Goal: Task Accomplishment & Management: Manage account settings

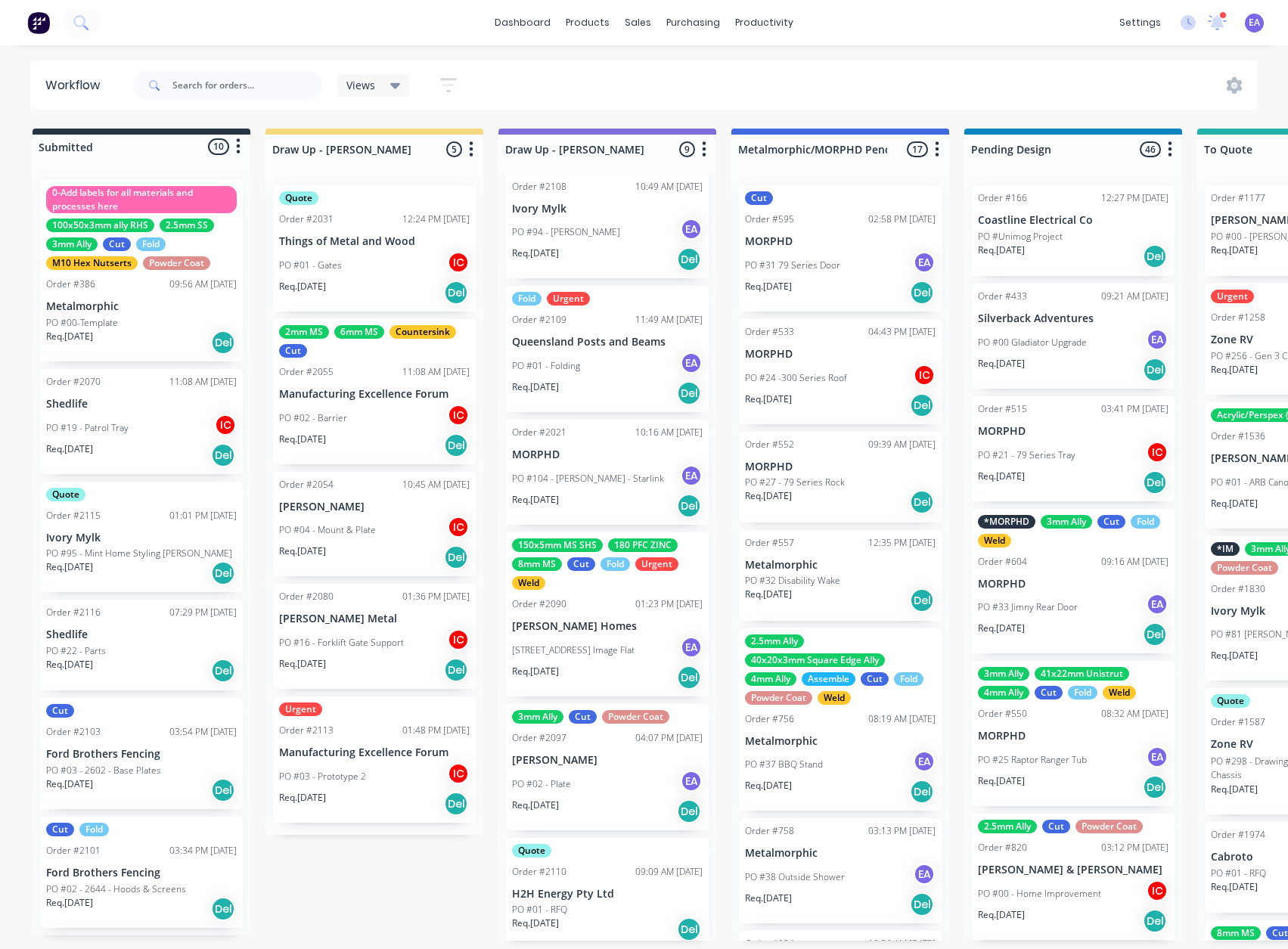
scroll to position [407, 0]
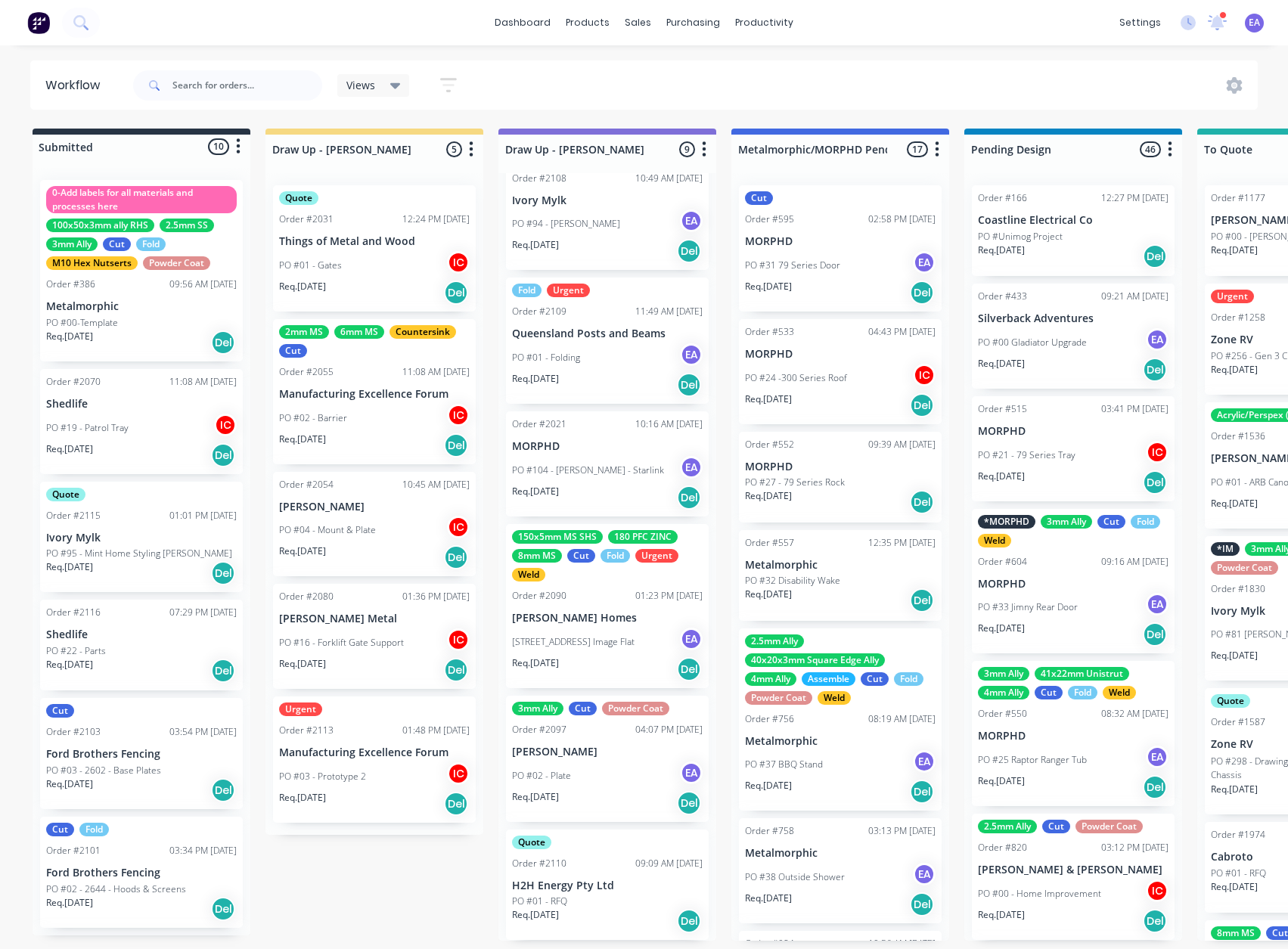
click at [578, 857] on div "Order #2110 09:09 AM 15/08/25" at bounding box center [607, 864] width 190 height 14
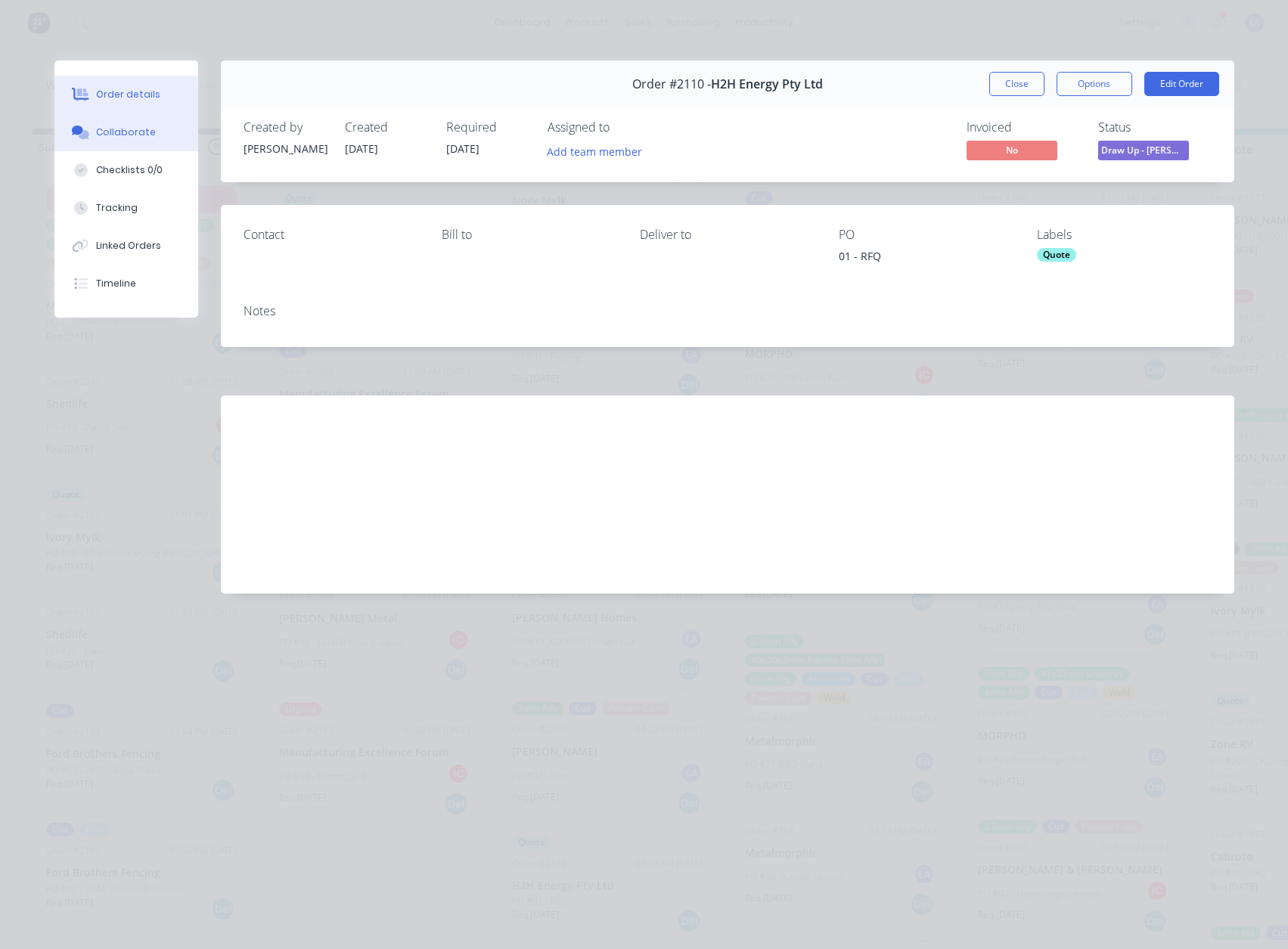
click at [128, 141] on button "Collaborate" at bounding box center [126, 132] width 144 height 38
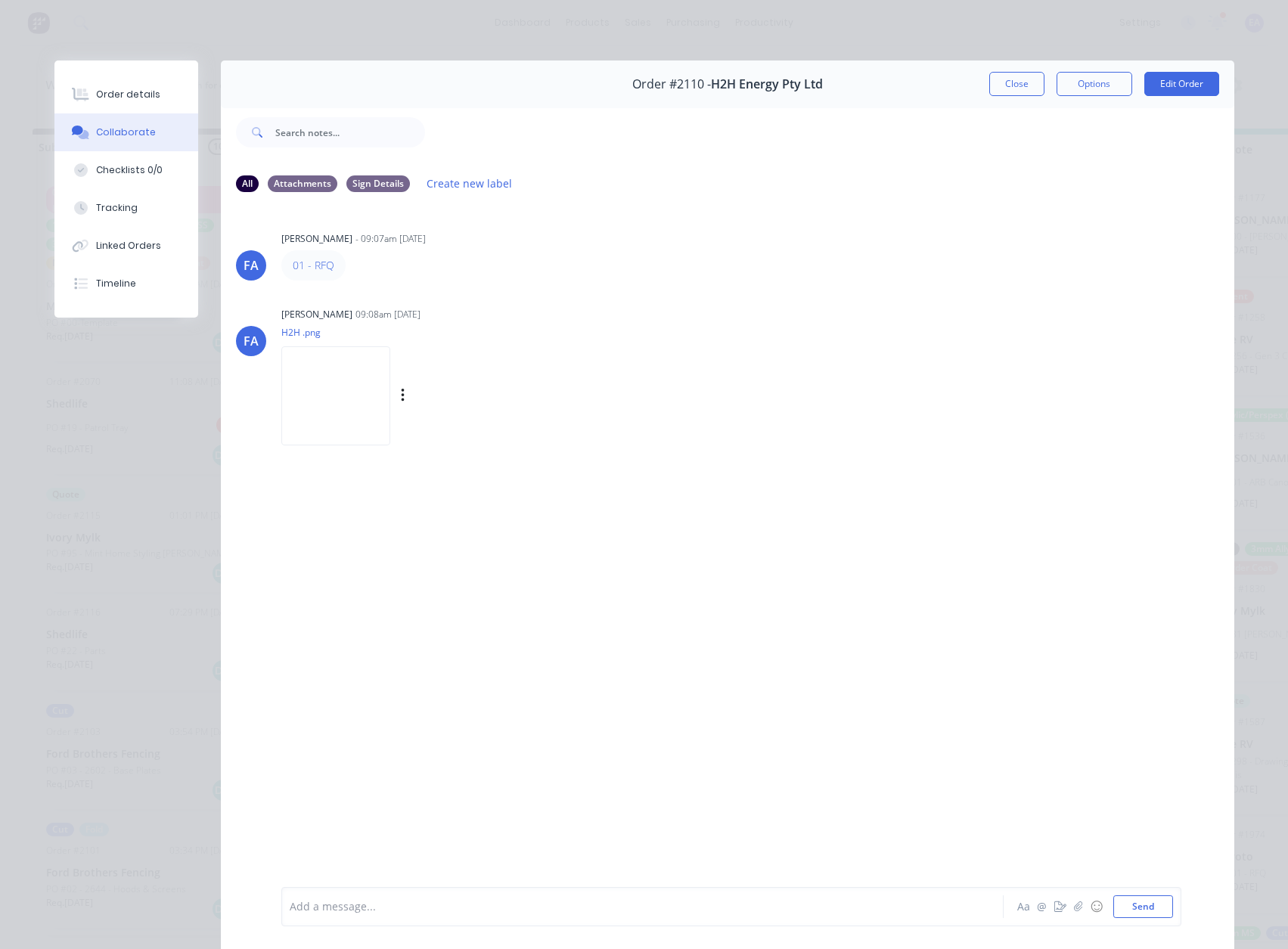
click at [368, 405] on img at bounding box center [336, 395] width 109 height 99
drag, startPoint x: 1031, startPoint y: 83, endPoint x: 706, endPoint y: 506, distance: 533.4
click at [1031, 83] on button "Close" at bounding box center [1016, 84] width 55 height 25
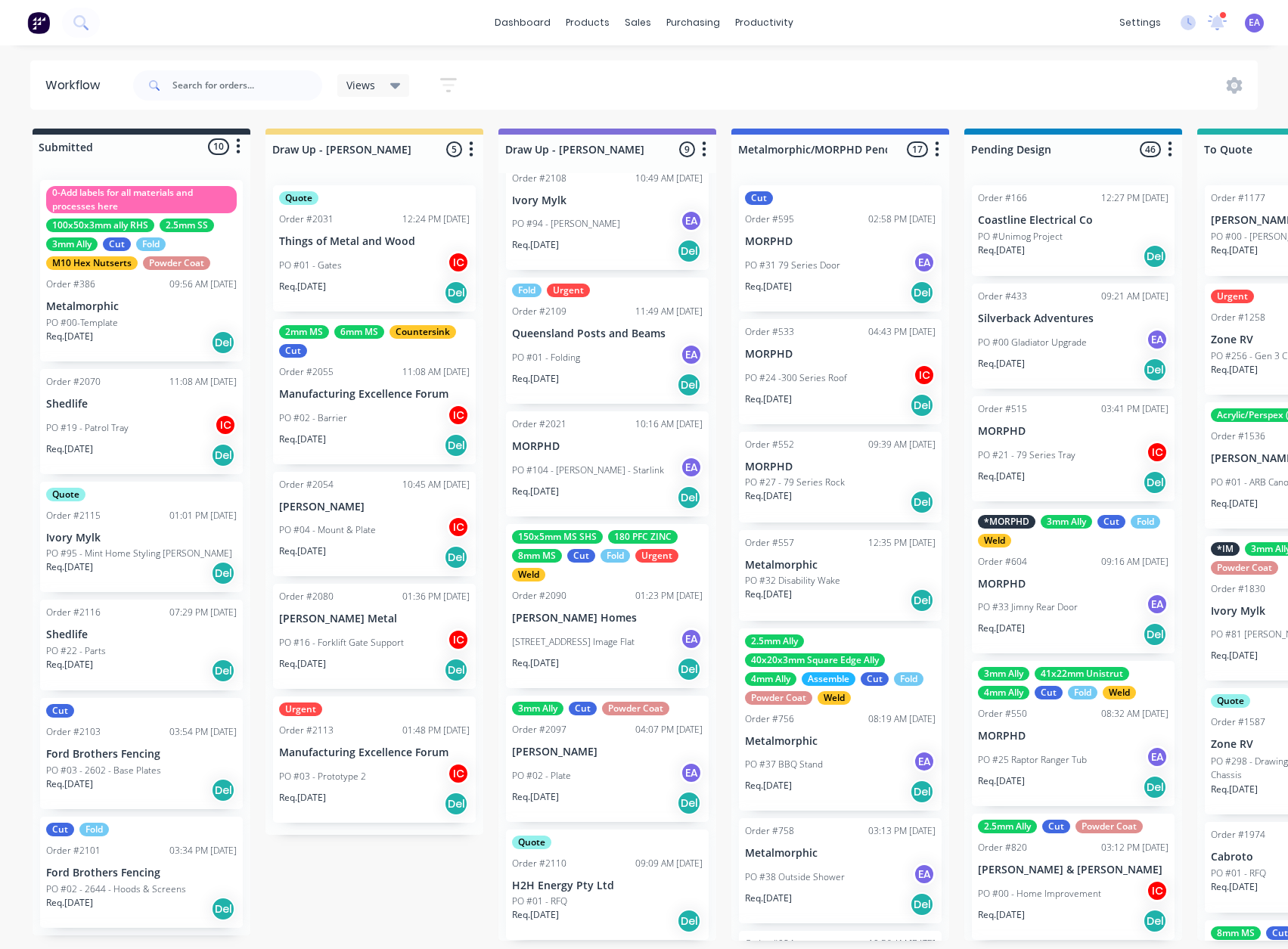
click at [612, 782] on div "PO #02 - Plate EA" at bounding box center [607, 776] width 190 height 29
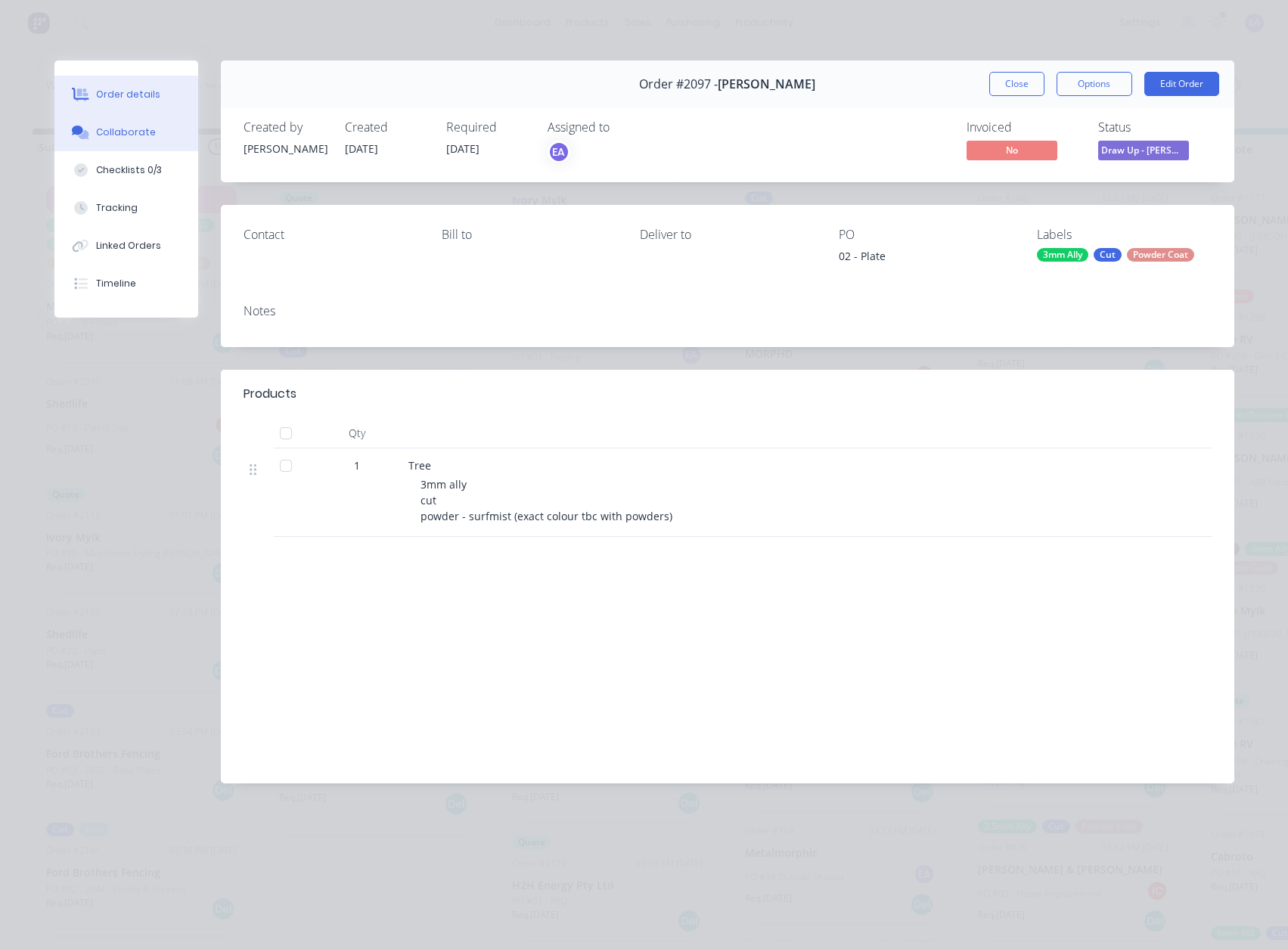
click at [137, 139] on button "Collaborate" at bounding box center [126, 132] width 144 height 38
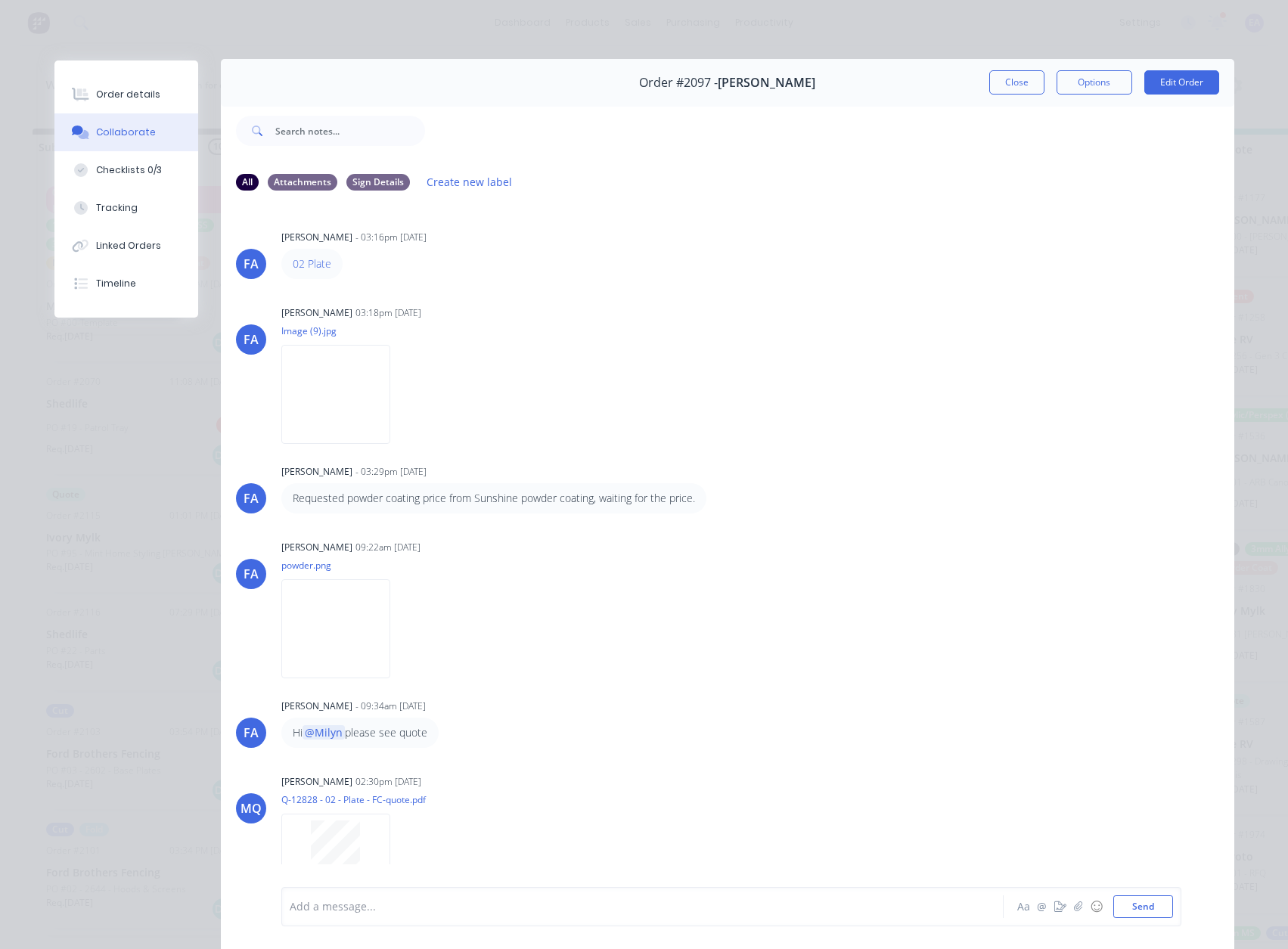
scroll to position [0, 0]
drag, startPoint x: 121, startPoint y: 294, endPoint x: 120, endPoint y: 284, distance: 10.0
click at [121, 294] on button "Timeline" at bounding box center [126, 284] width 144 height 38
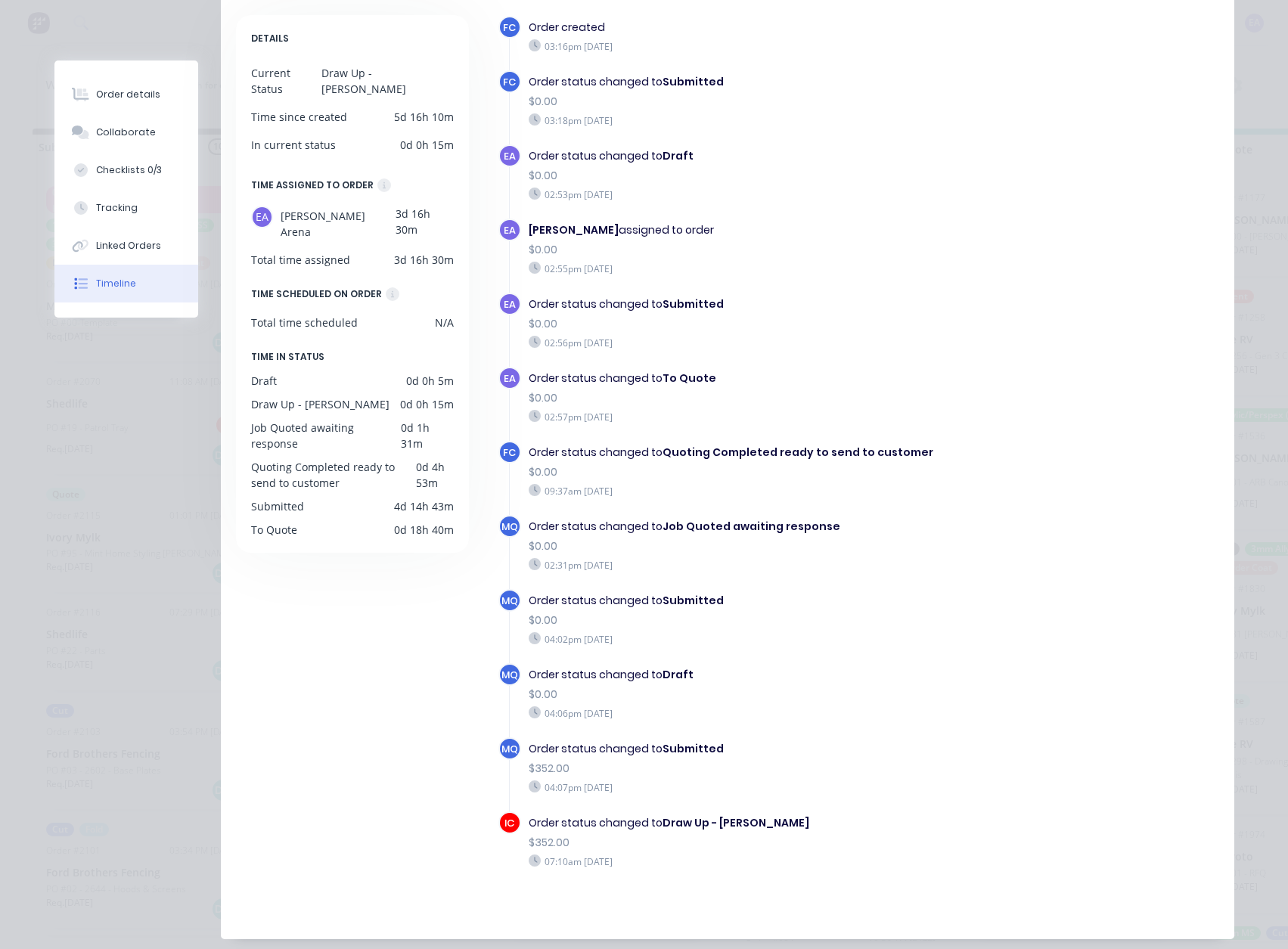
scroll to position [200, 0]
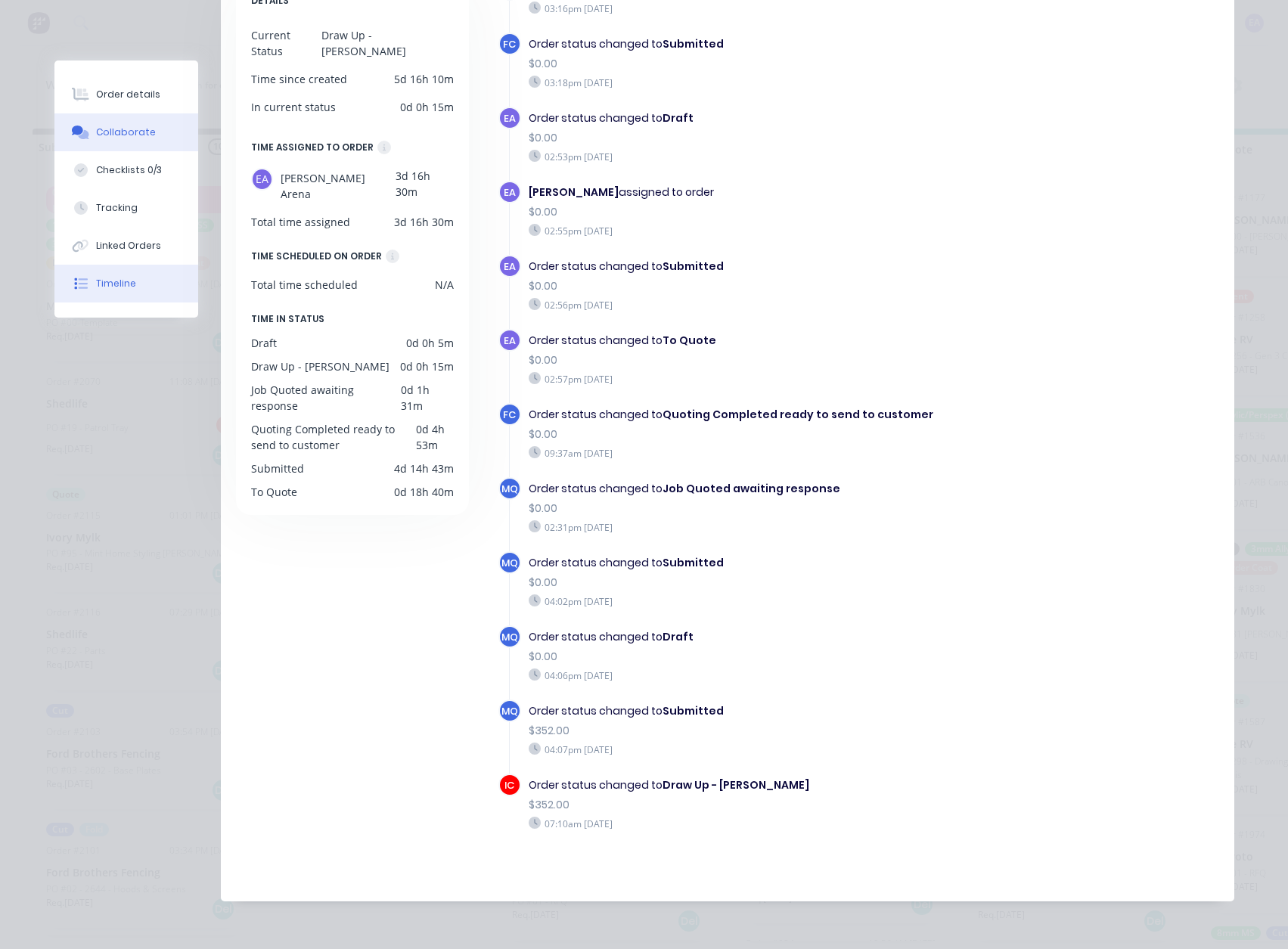
click at [108, 133] on div "Collaborate" at bounding box center [126, 132] width 60 height 14
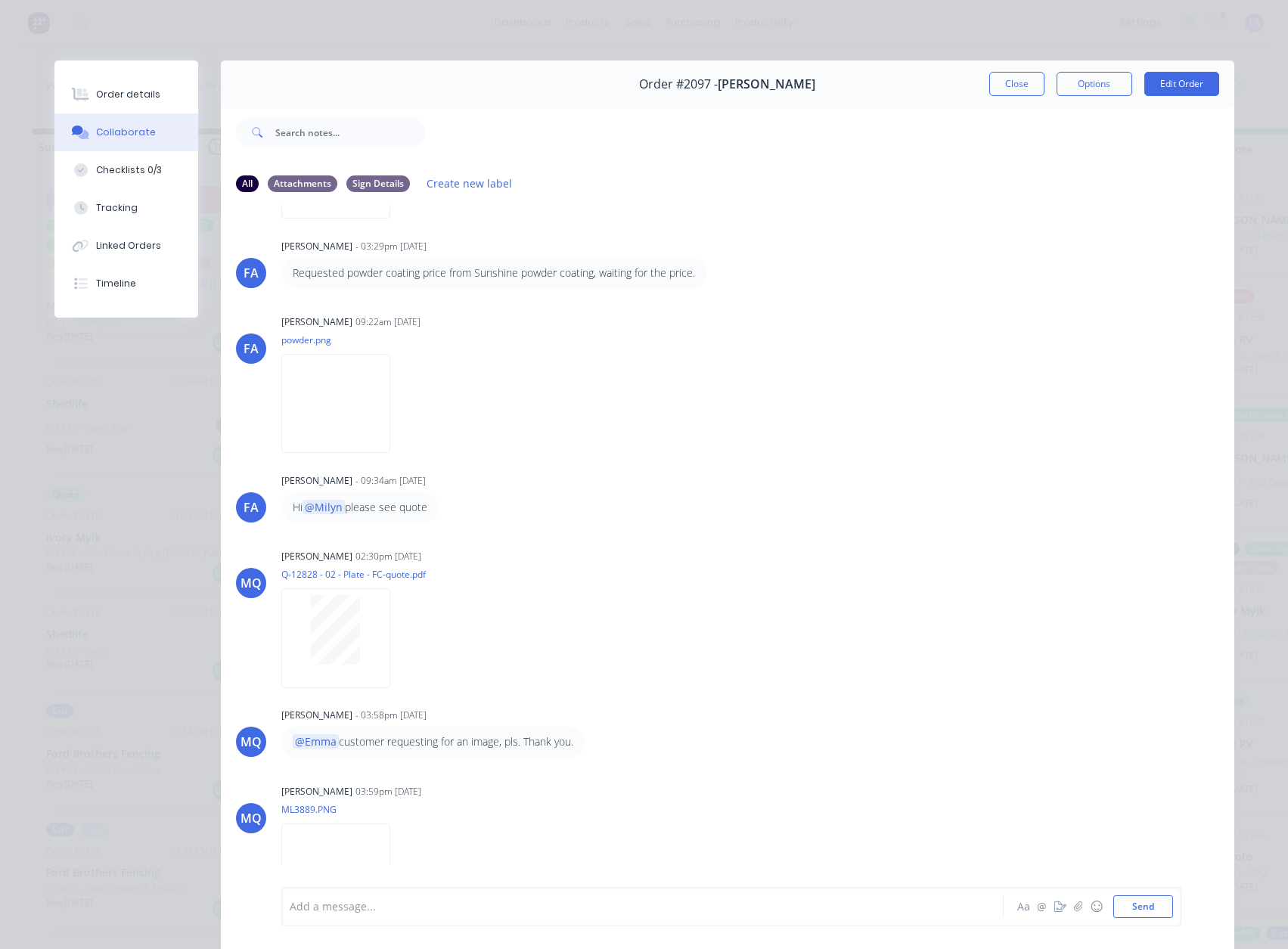
scroll to position [260, 0]
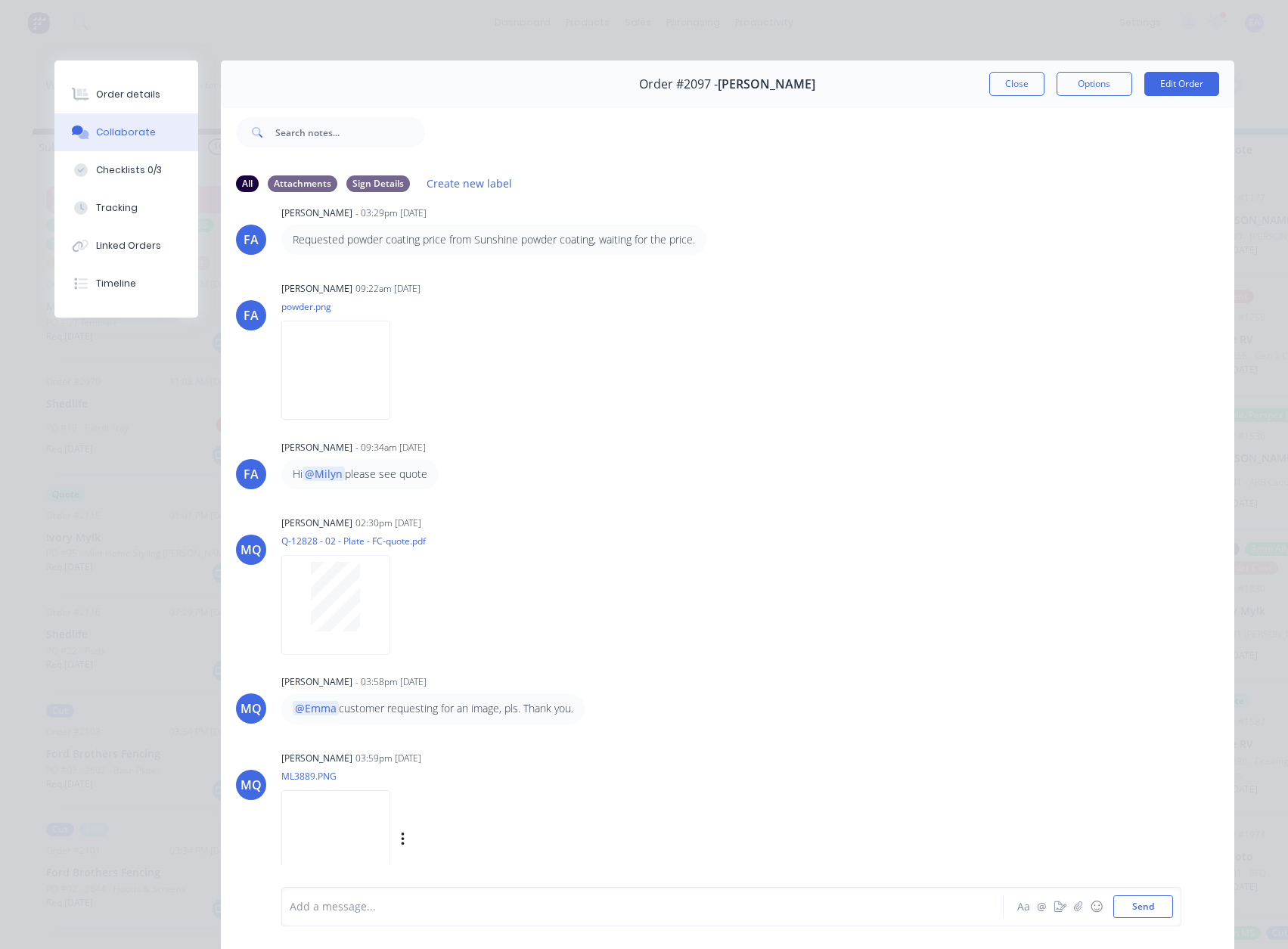
click at [359, 821] on img at bounding box center [336, 840] width 109 height 99
click at [1030, 75] on button "Close" at bounding box center [1016, 84] width 55 height 25
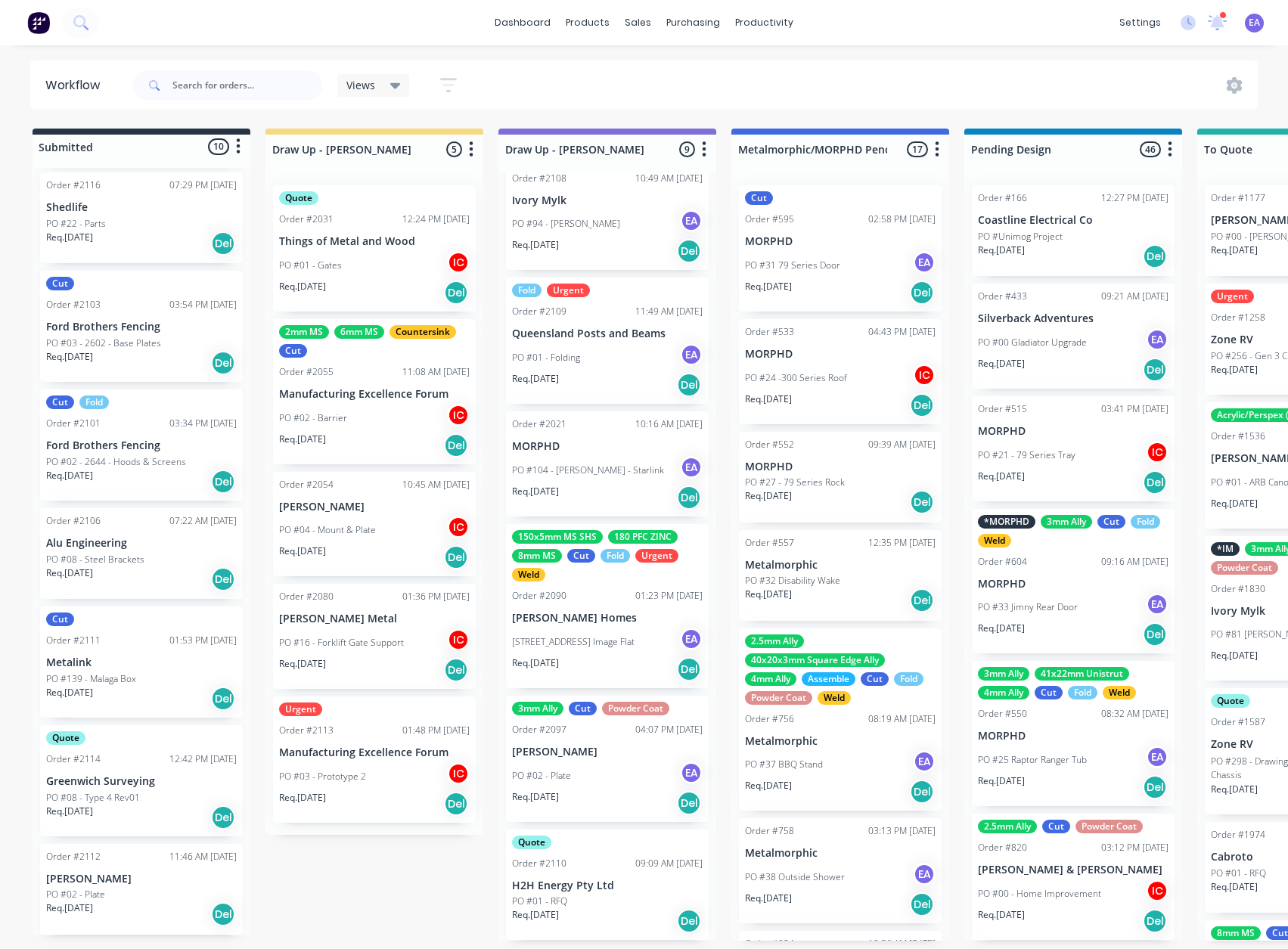
scroll to position [3, 0]
click at [596, 585] on div "150x5mm MS SHS 180 PFC ZINC 8mm MS Cut Fold Urgent Weld Order #2090 01:23 PM 14…" at bounding box center [607, 606] width 203 height 164
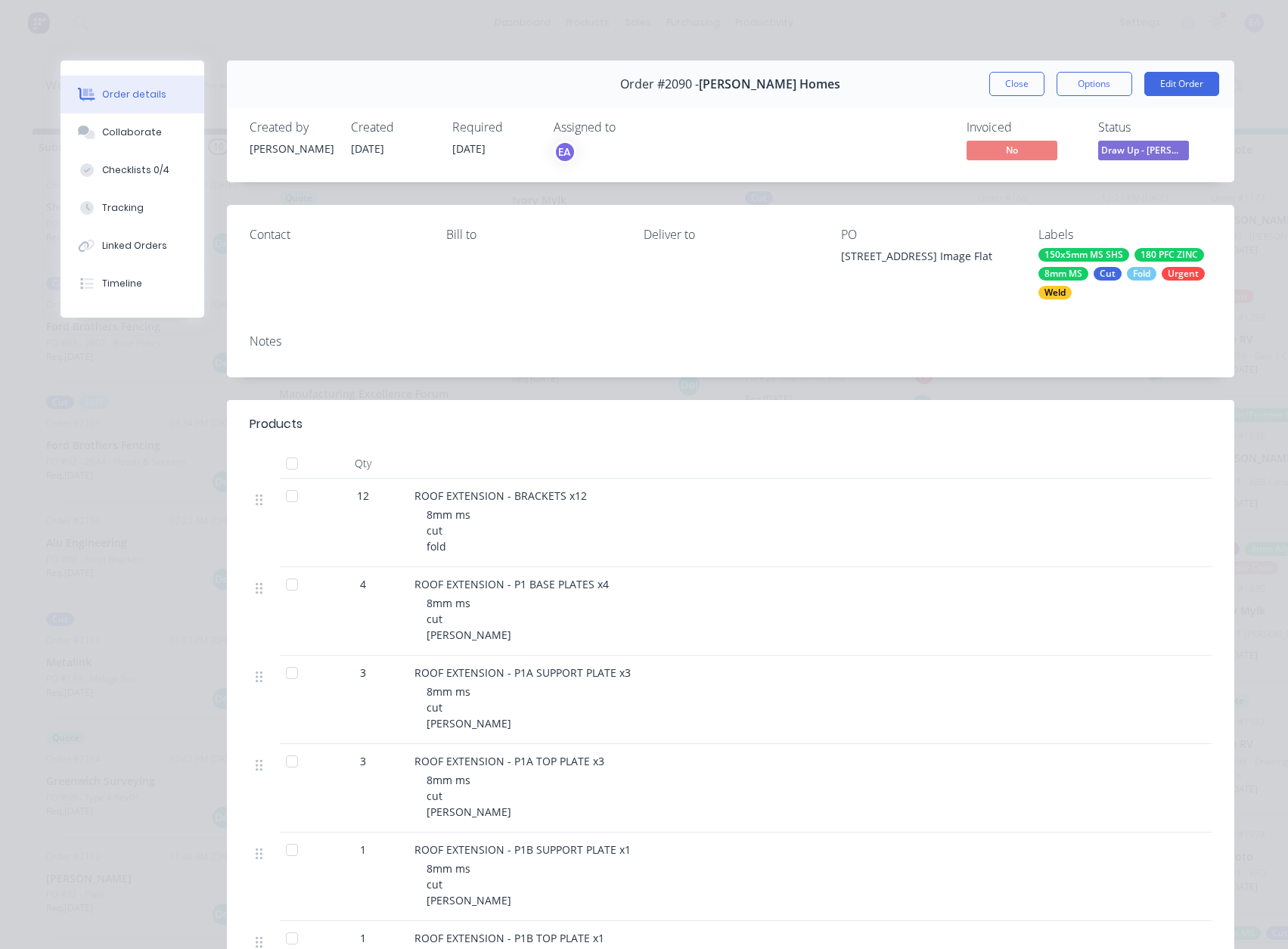
click at [103, 285] on div "Timeline" at bounding box center [121, 284] width 40 height 14
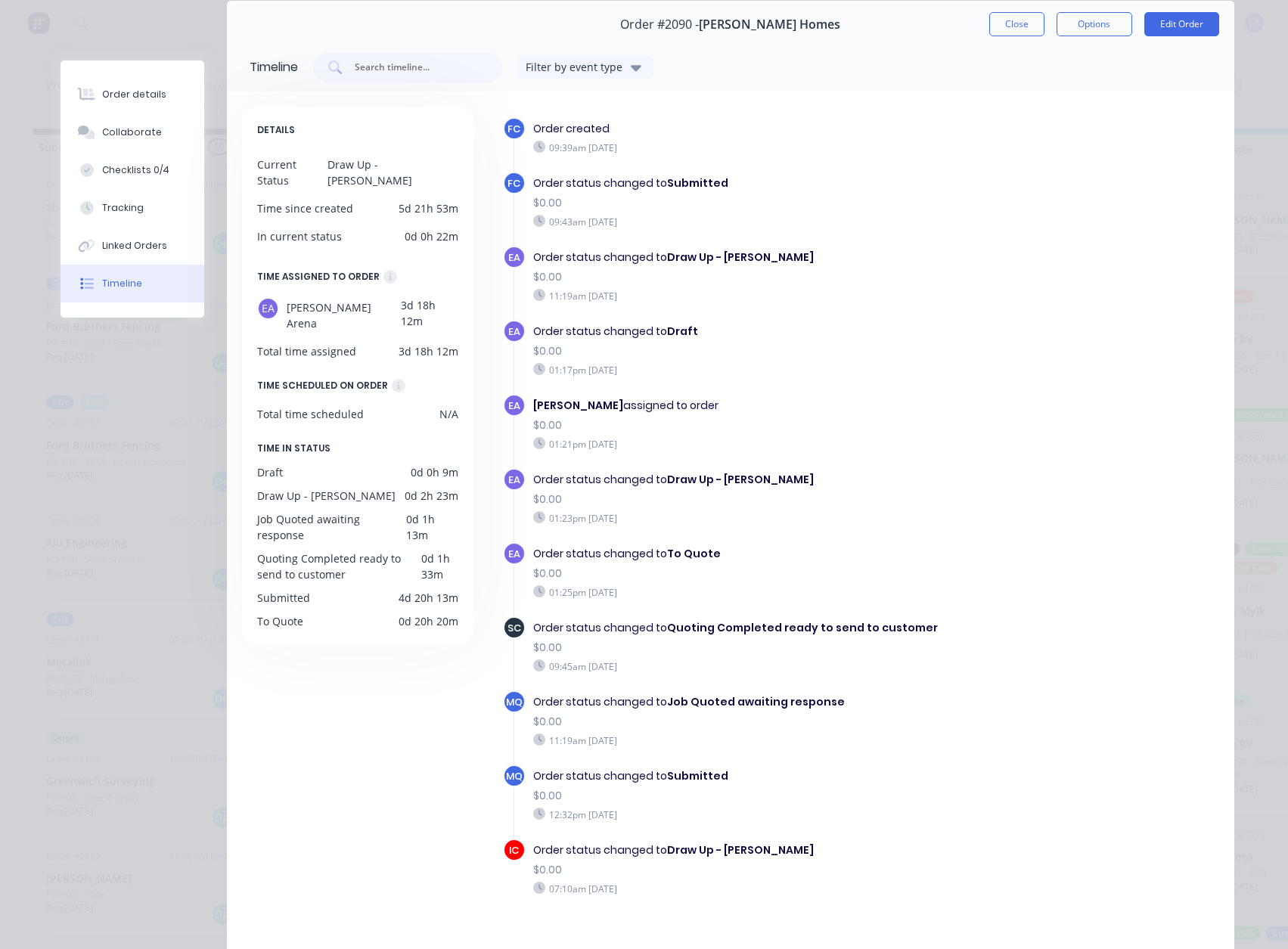
scroll to position [136, 0]
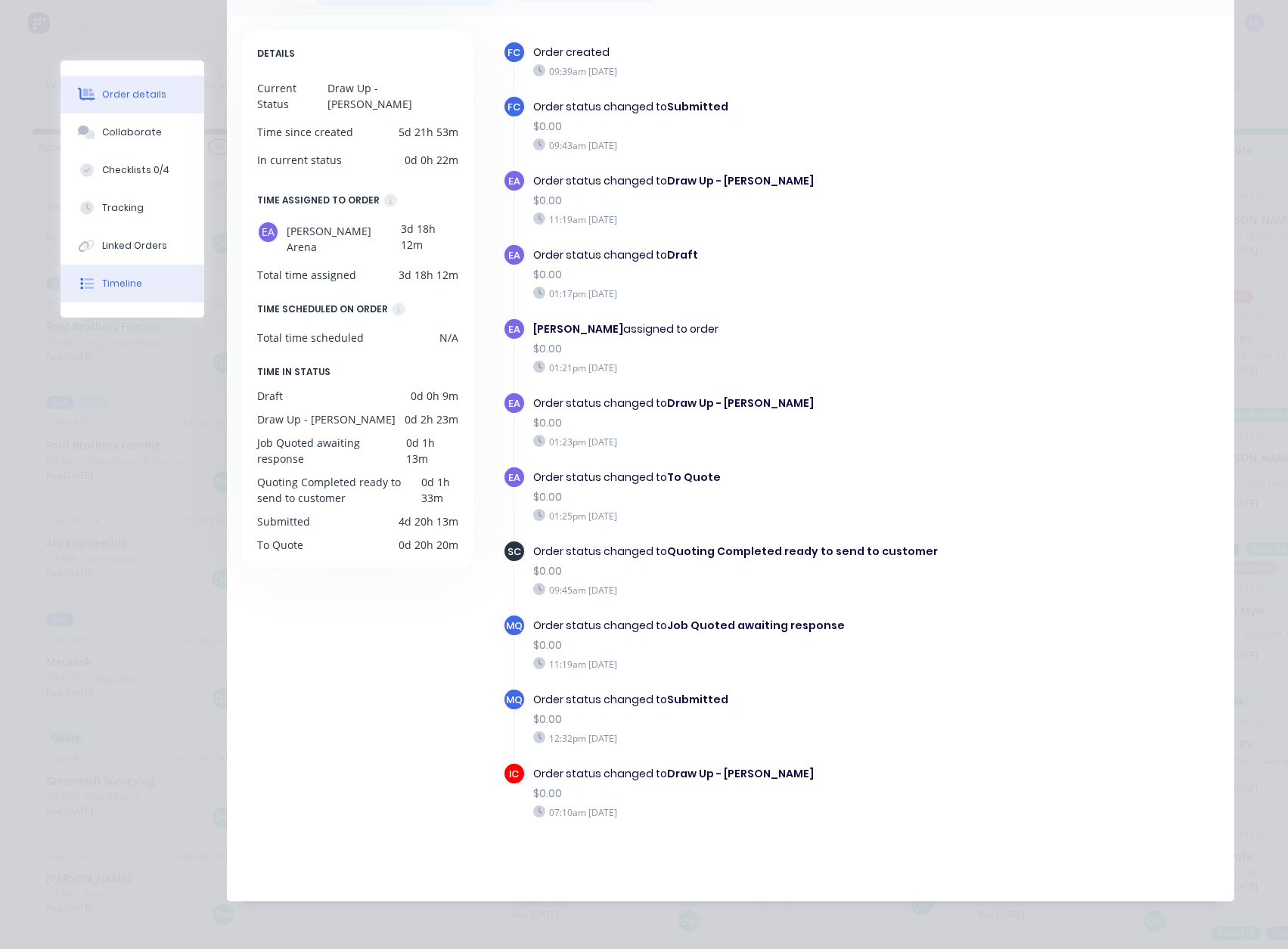
click at [135, 103] on button "Order details" at bounding box center [132, 94] width 144 height 38
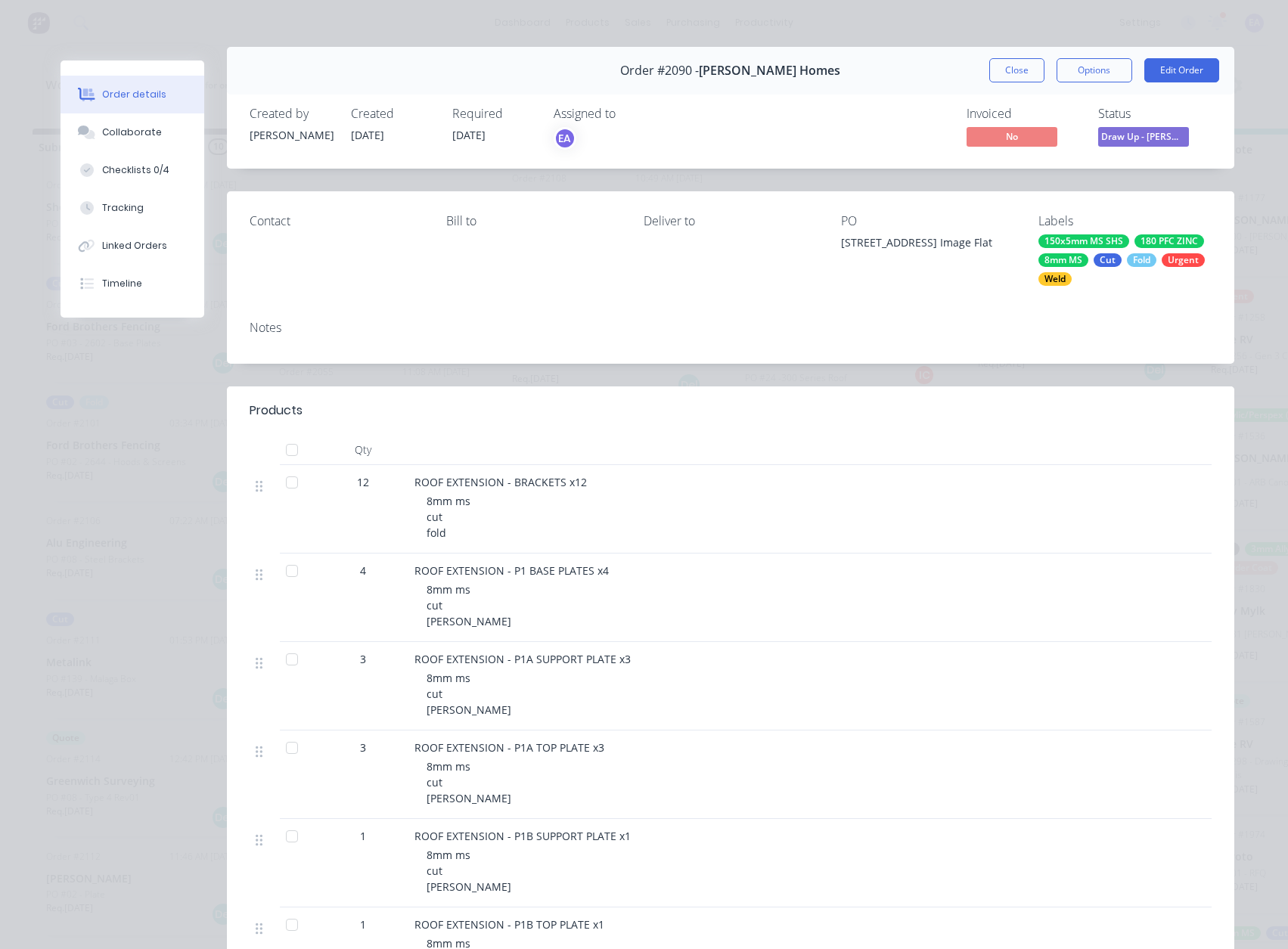
scroll to position [0, 0]
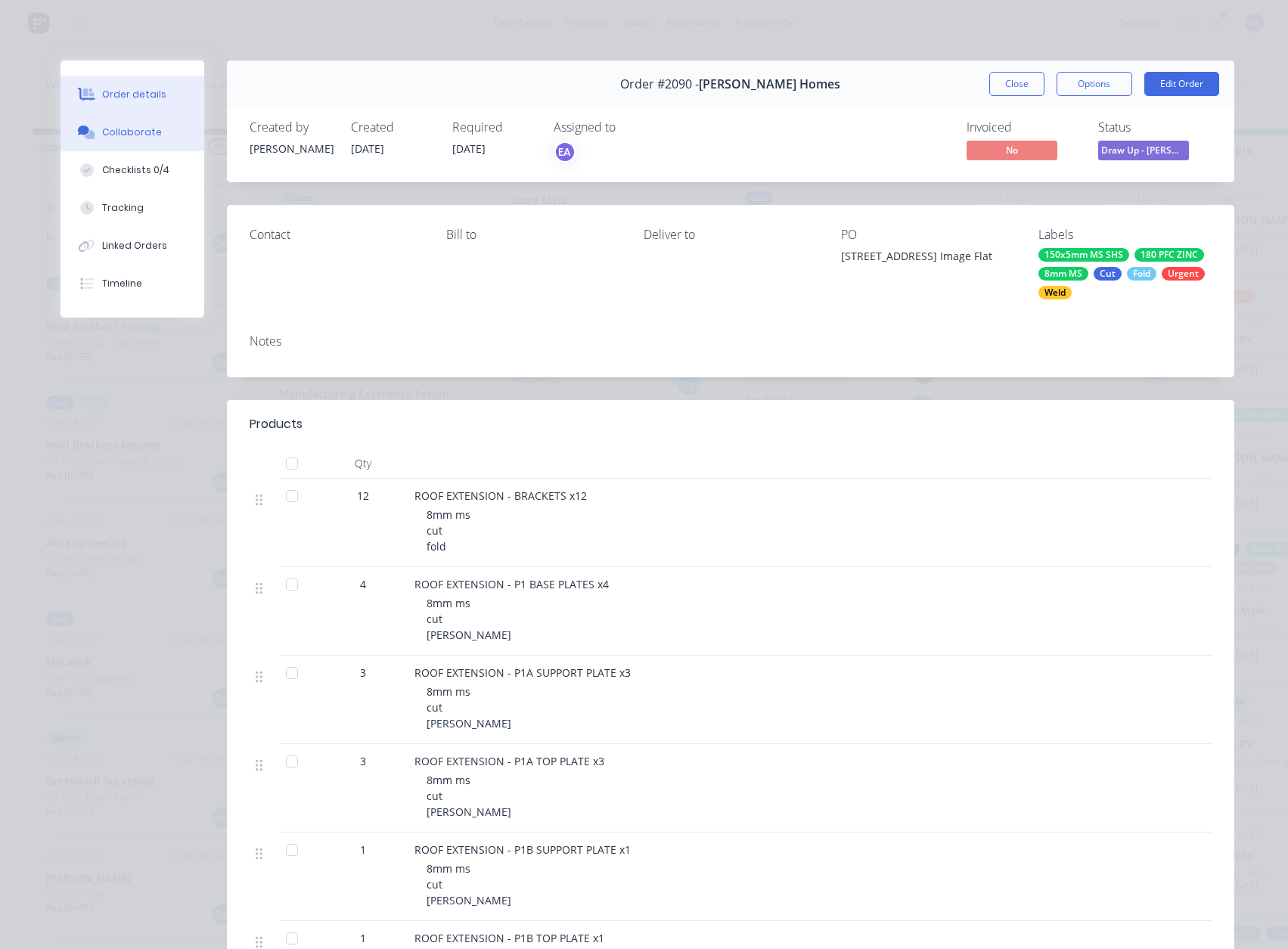
click at [139, 130] on div "Collaborate" at bounding box center [131, 132] width 60 height 14
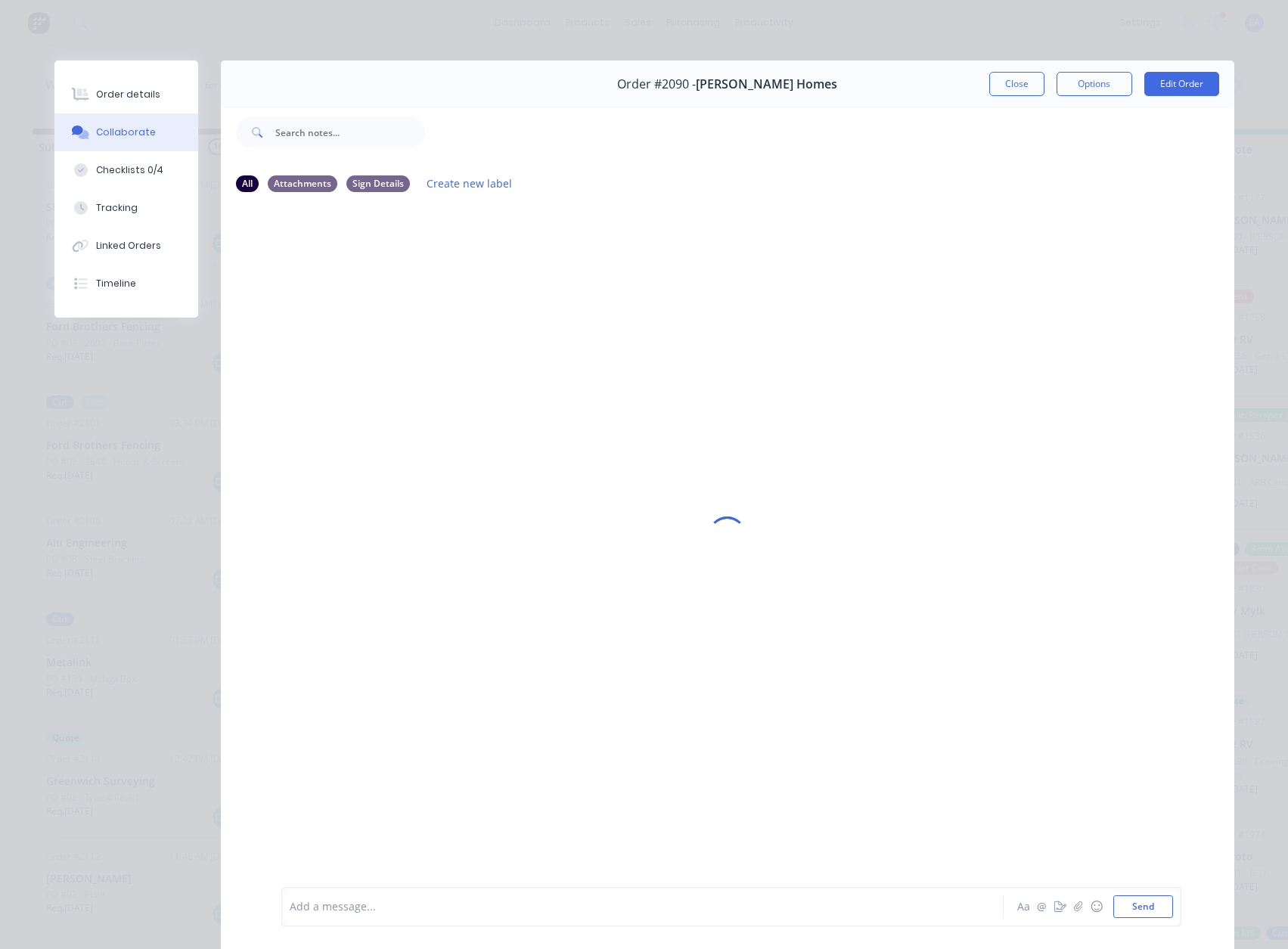
click at [995, 75] on button "Close" at bounding box center [1016, 84] width 55 height 25
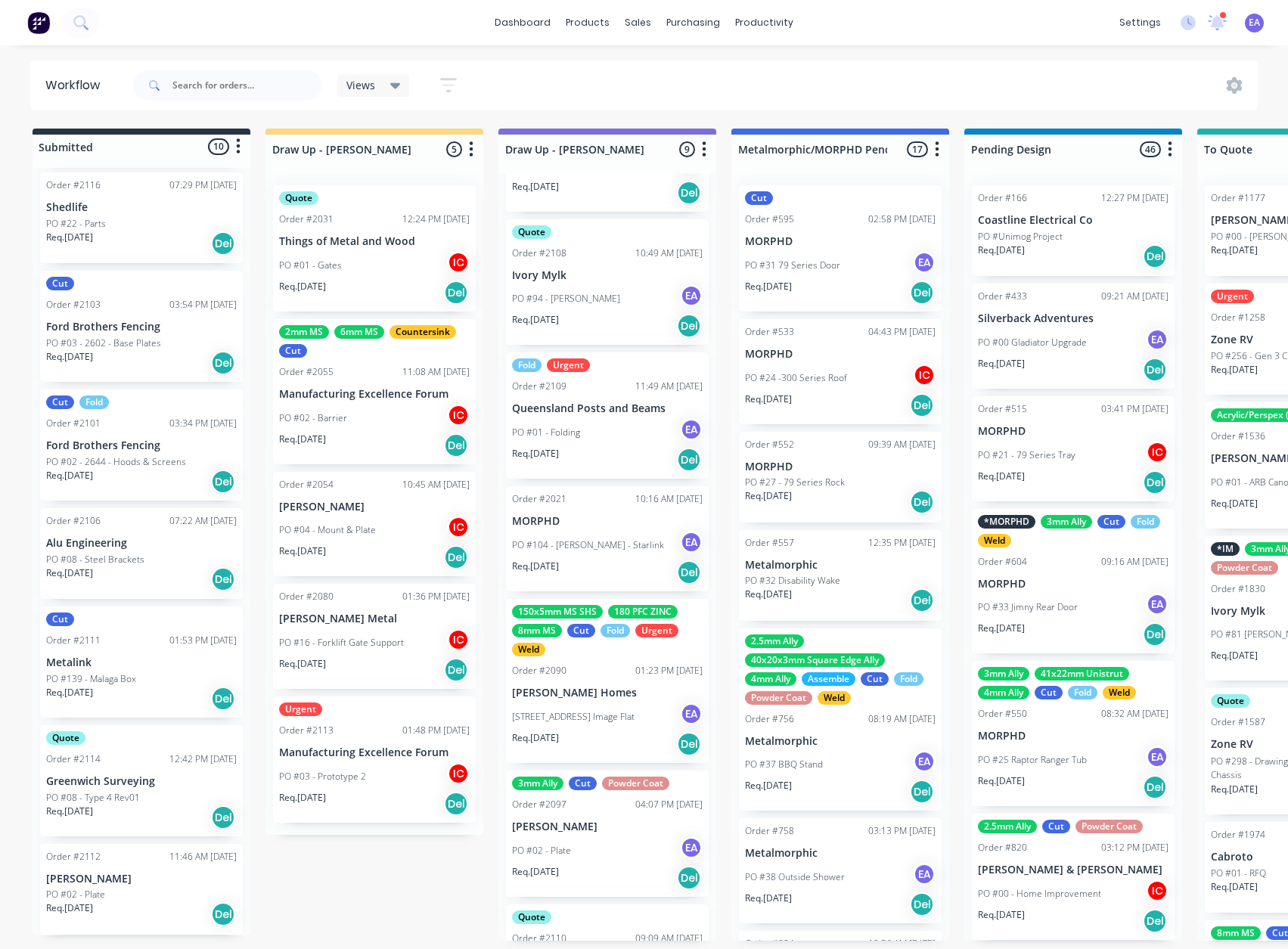
scroll to position [331, 0]
click at [587, 448] on div "Req. 21/08/25 Del" at bounding box center [607, 460] width 190 height 25
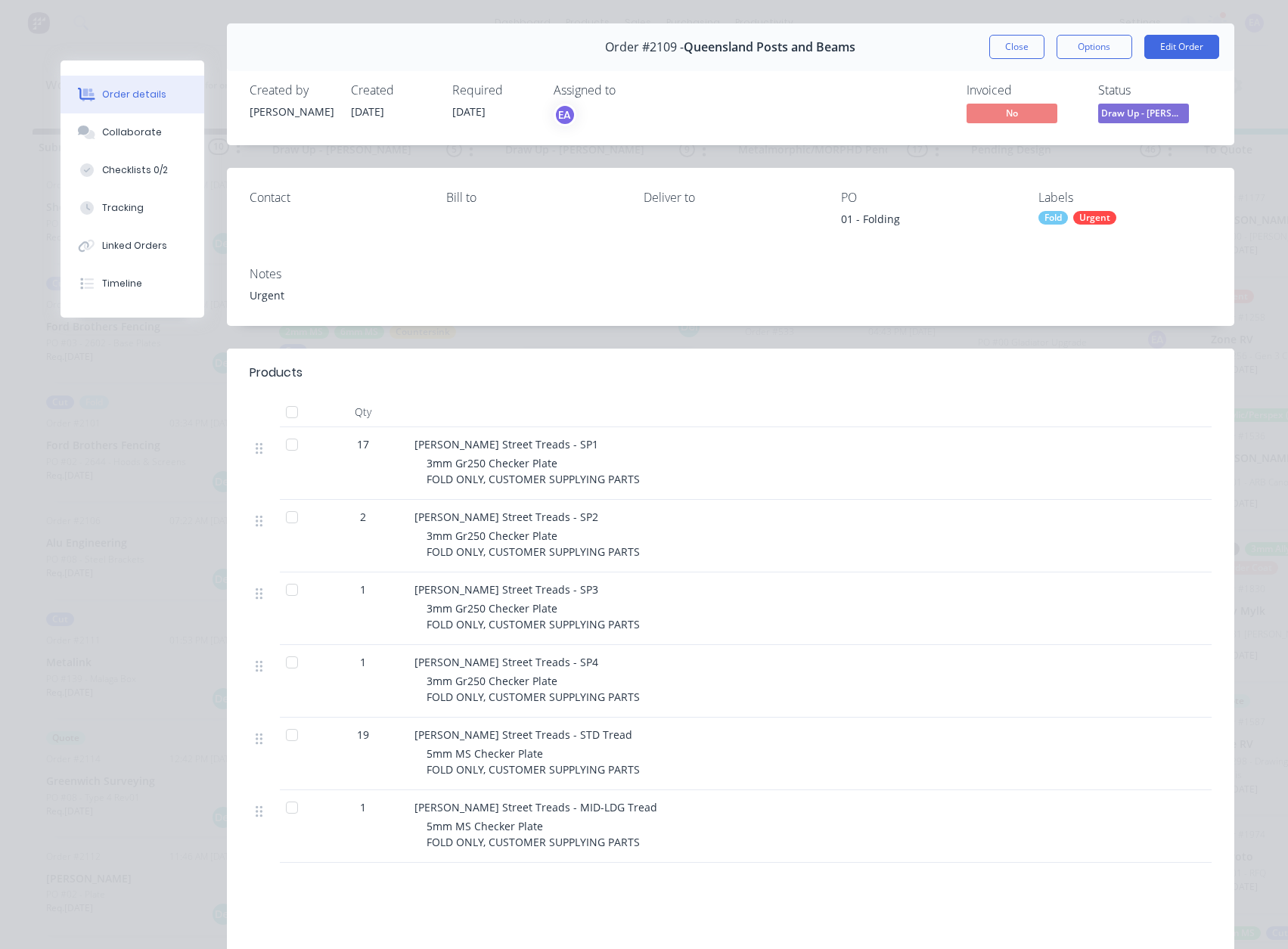
scroll to position [0, 0]
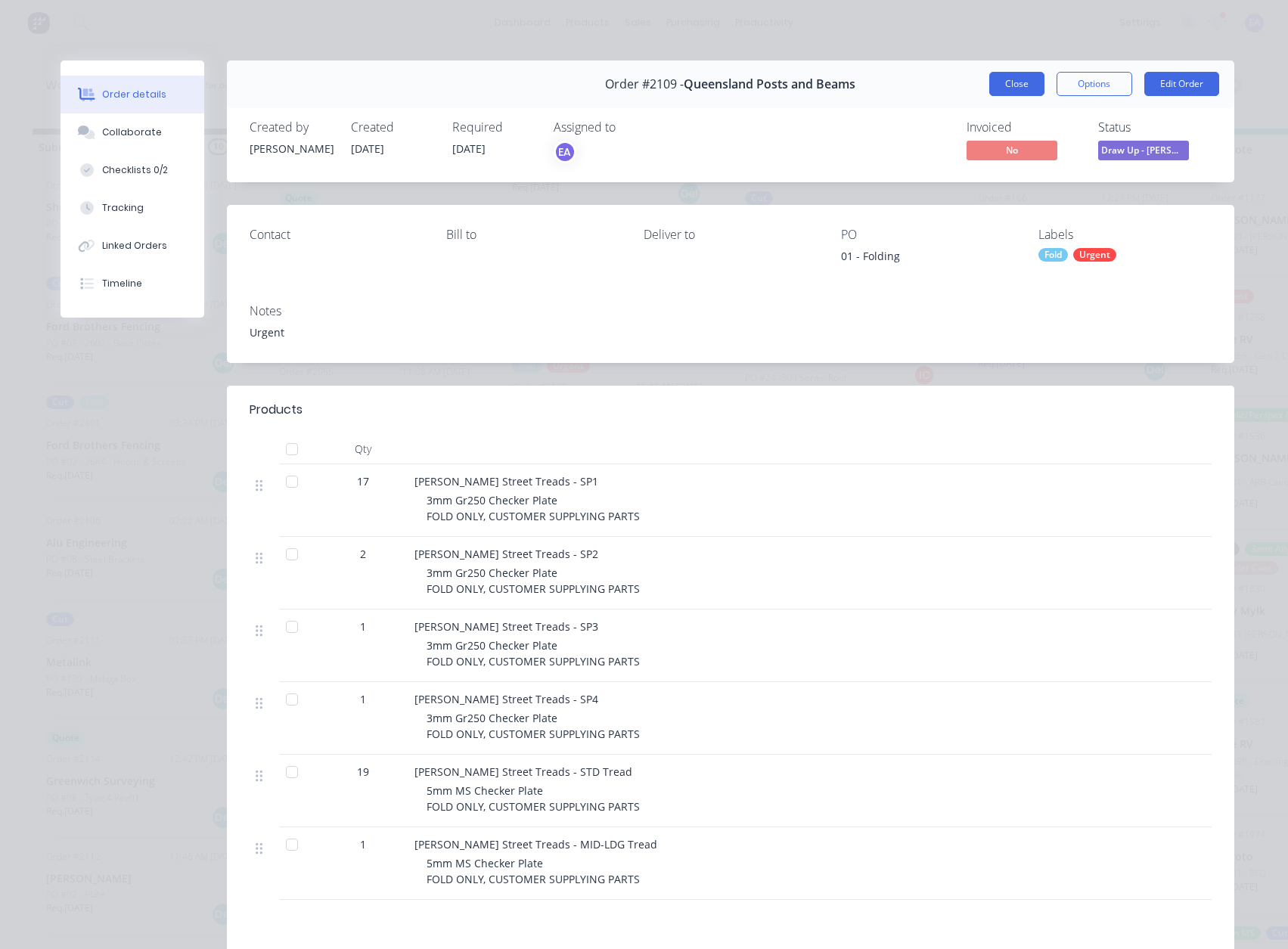
click at [990, 79] on button "Close" at bounding box center [1016, 84] width 55 height 25
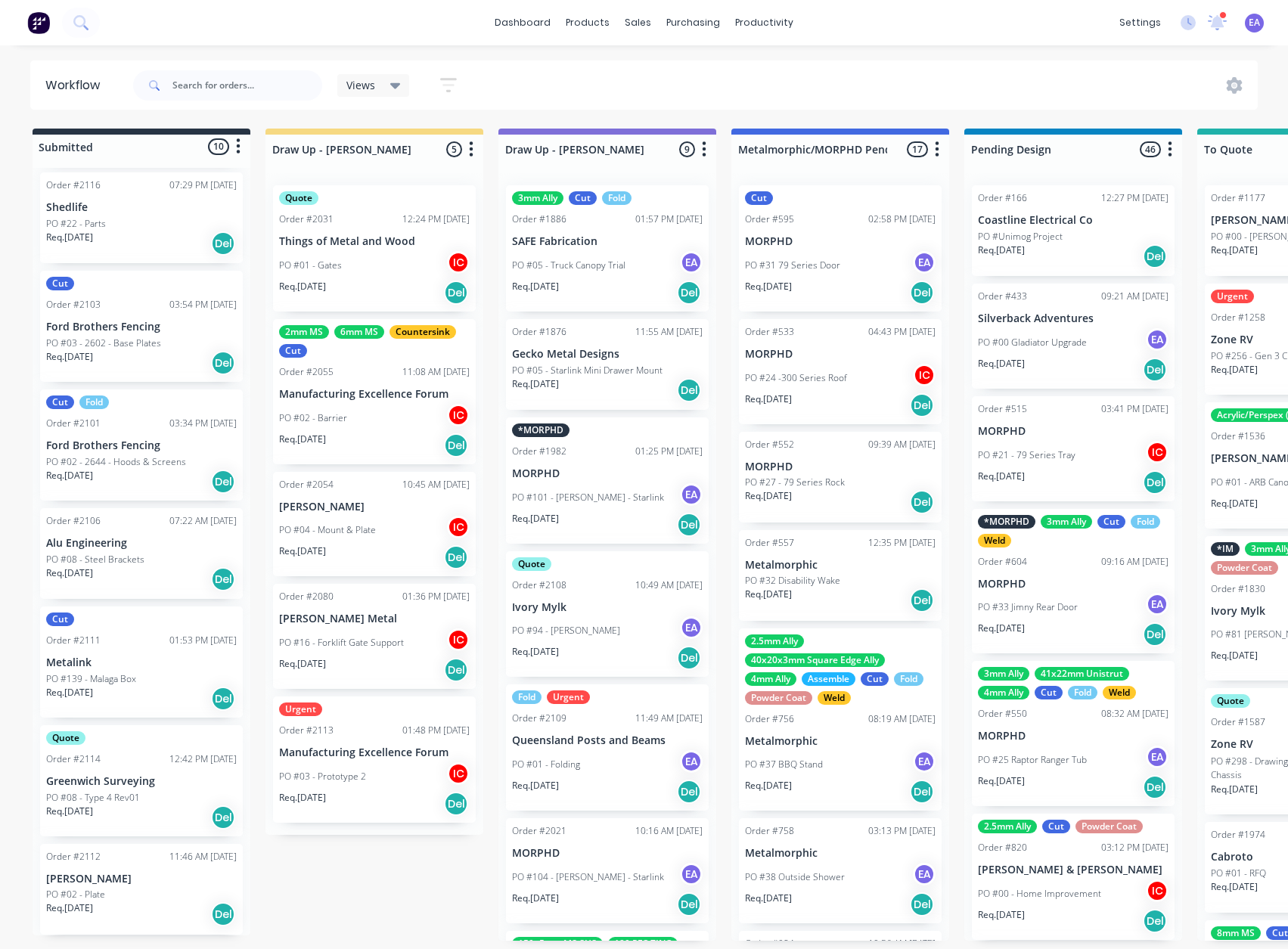
click at [130, 660] on p "Metalink" at bounding box center [141, 663] width 190 height 13
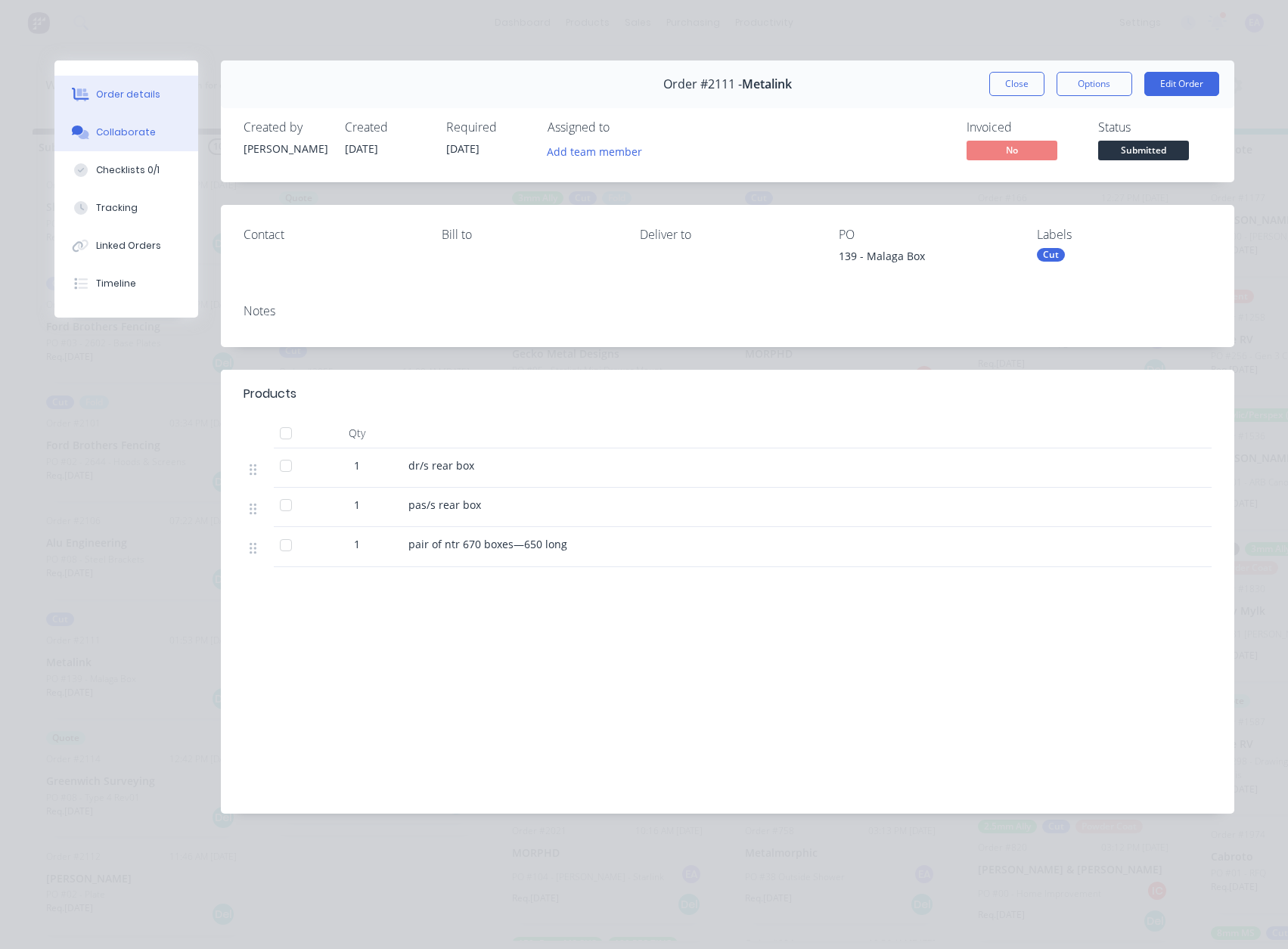
click at [140, 126] on div "Collaborate" at bounding box center [126, 132] width 60 height 14
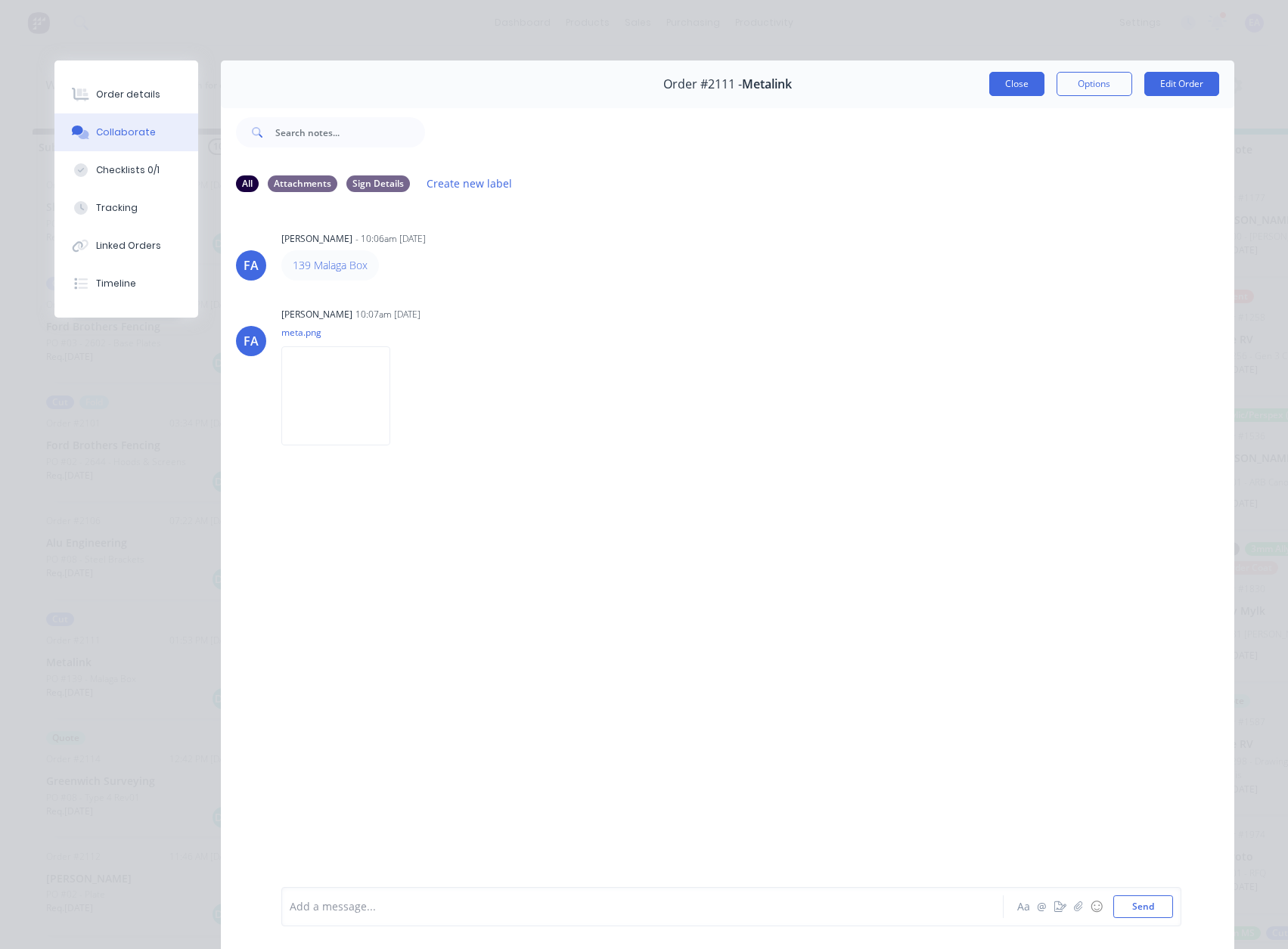
click at [1006, 87] on button "Close" at bounding box center [1016, 84] width 55 height 25
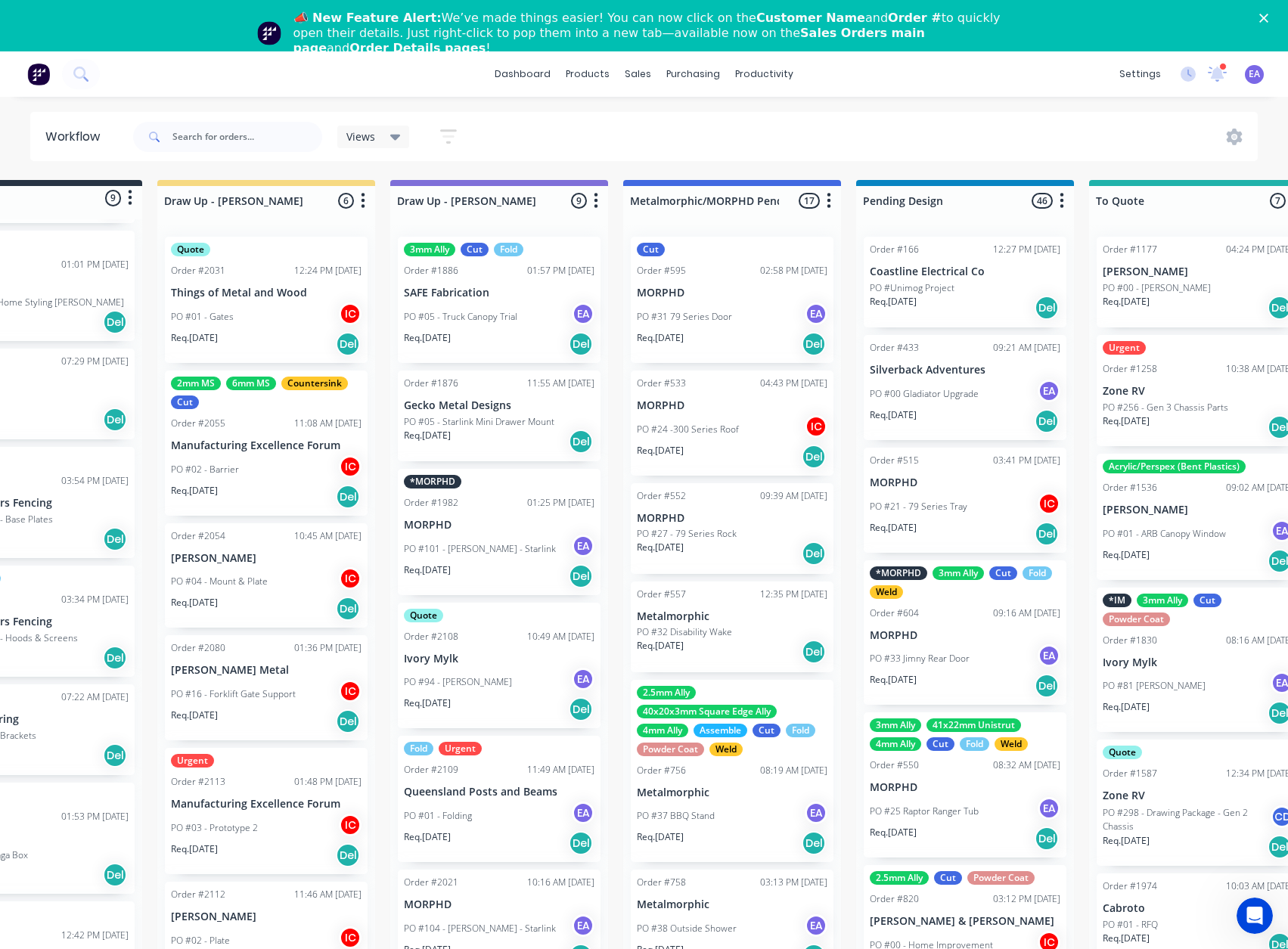
scroll to position [0, 271]
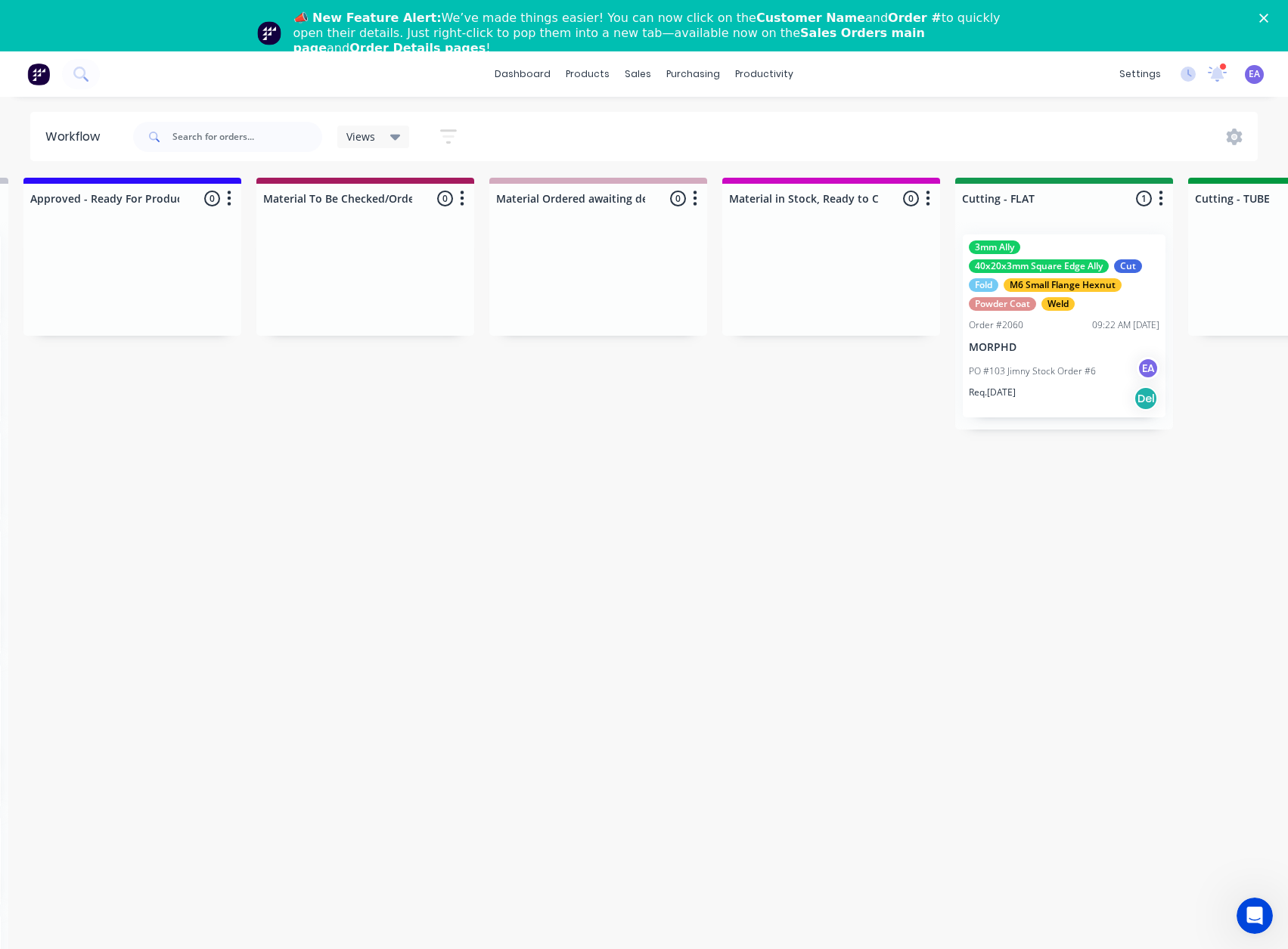
drag, startPoint x: 295, startPoint y: 579, endPoint x: 417, endPoint y: 583, distance: 122.1
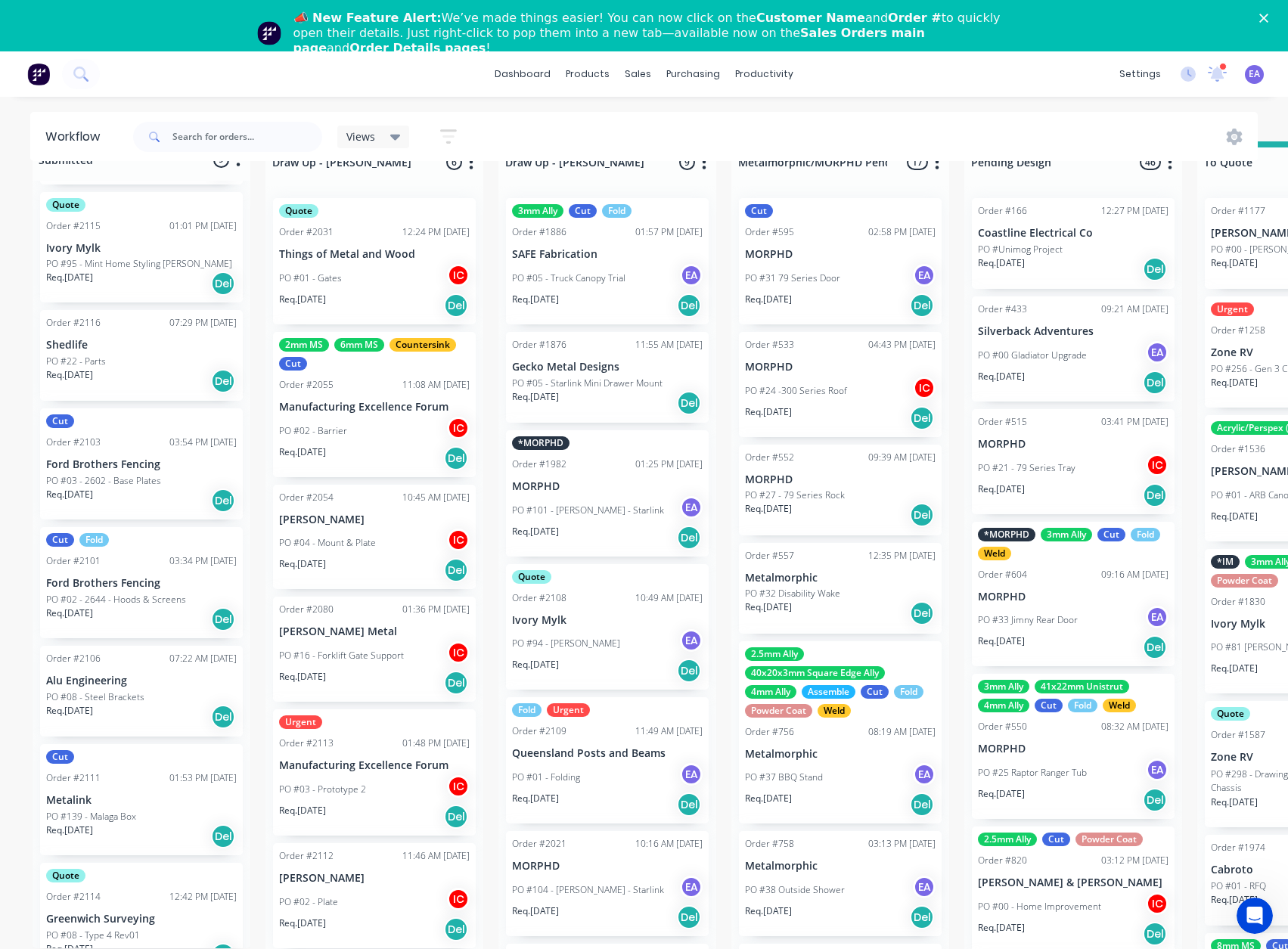
scroll to position [54, 0]
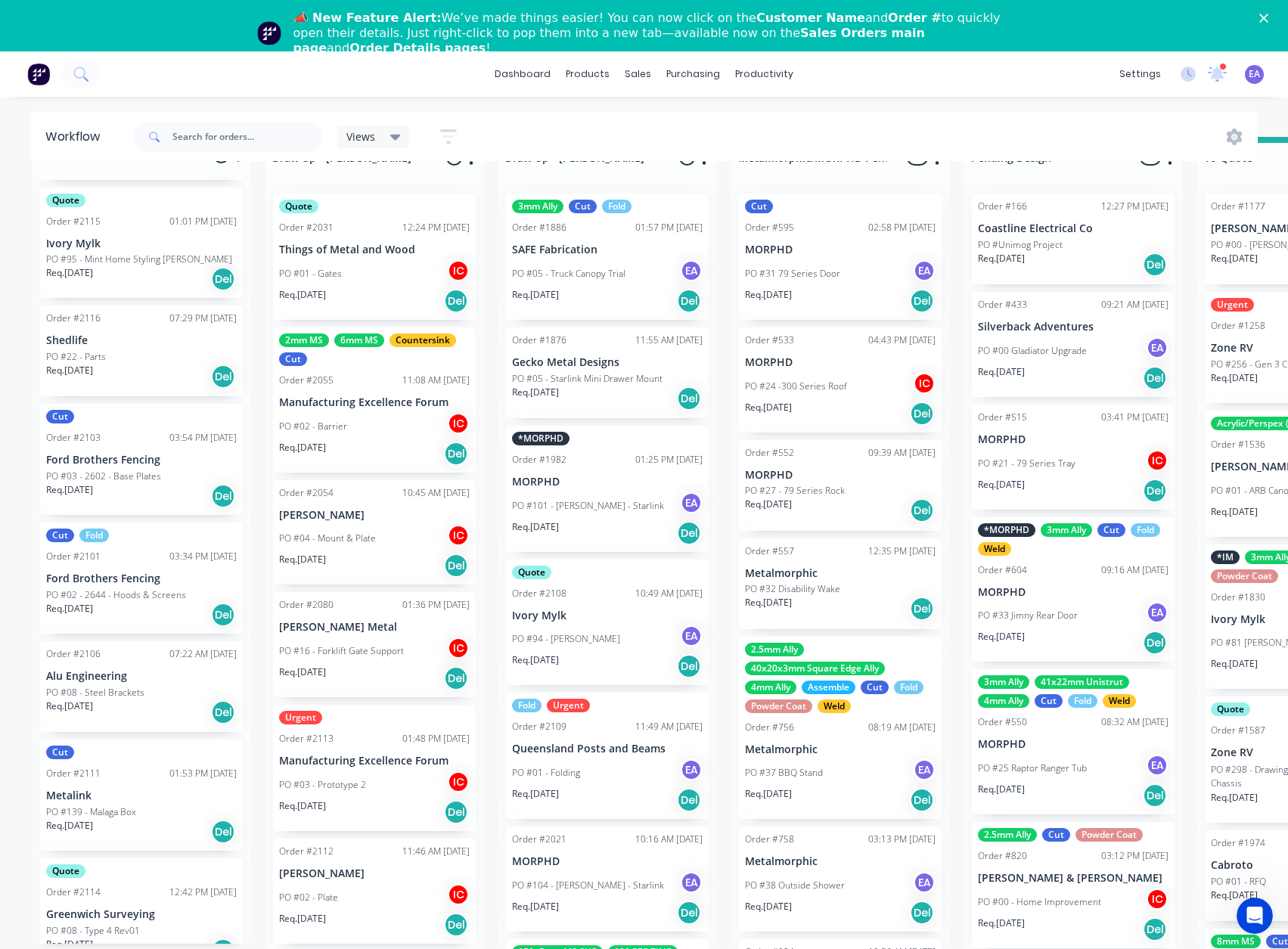
drag, startPoint x: 317, startPoint y: 602, endPoint x: 121, endPoint y: 624, distance: 197.2
